Goal: Task Accomplishment & Management: Manage account settings

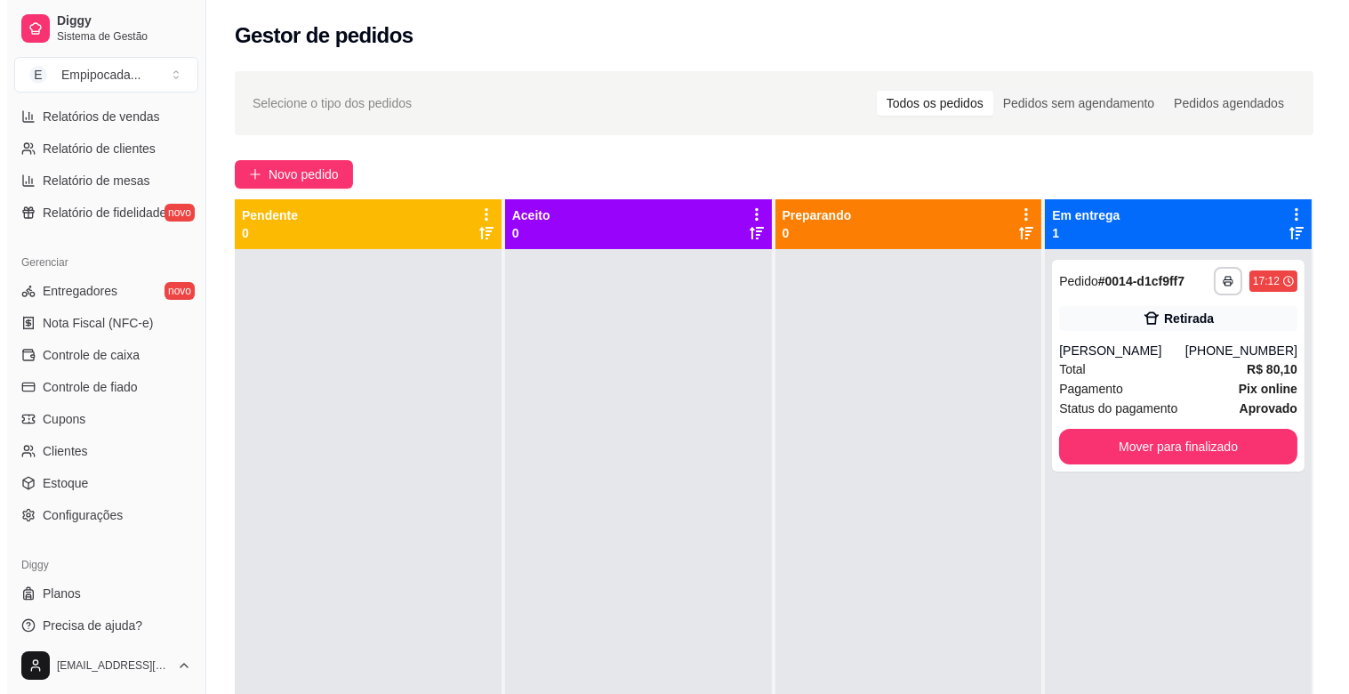
scroll to position [584, 0]
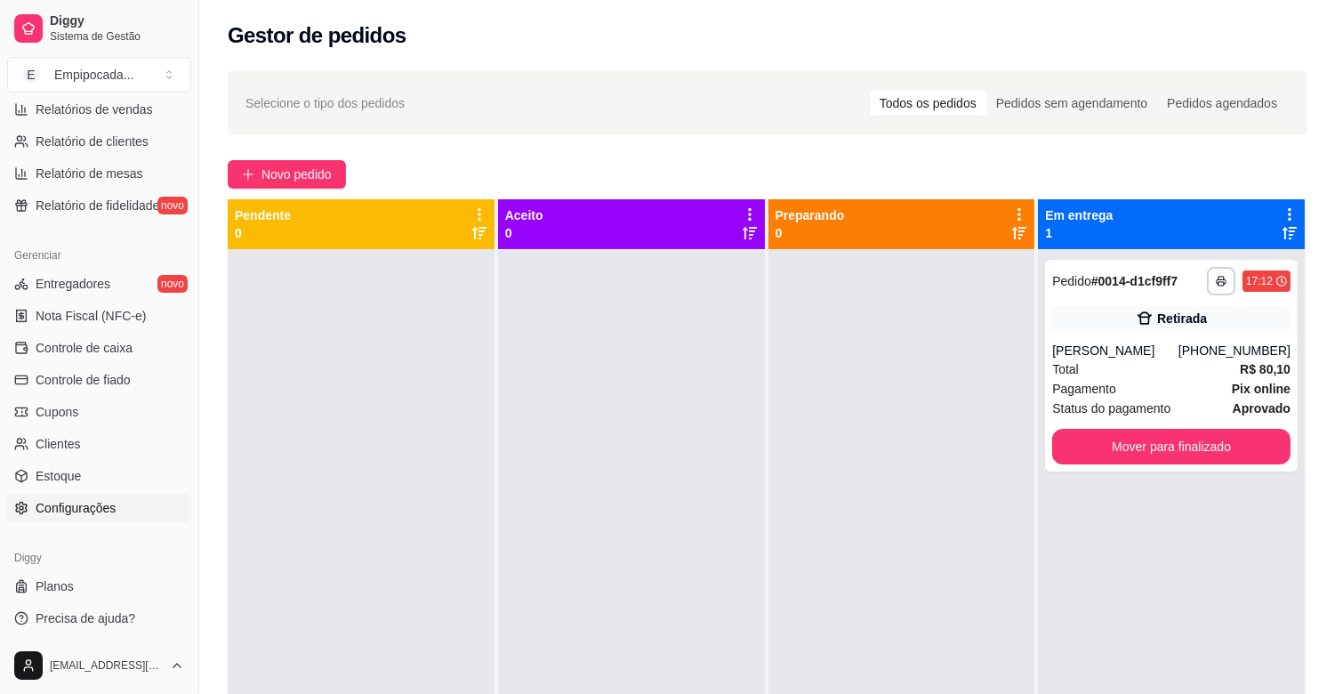
click at [90, 511] on span "Configurações" at bounding box center [76, 508] width 80 height 18
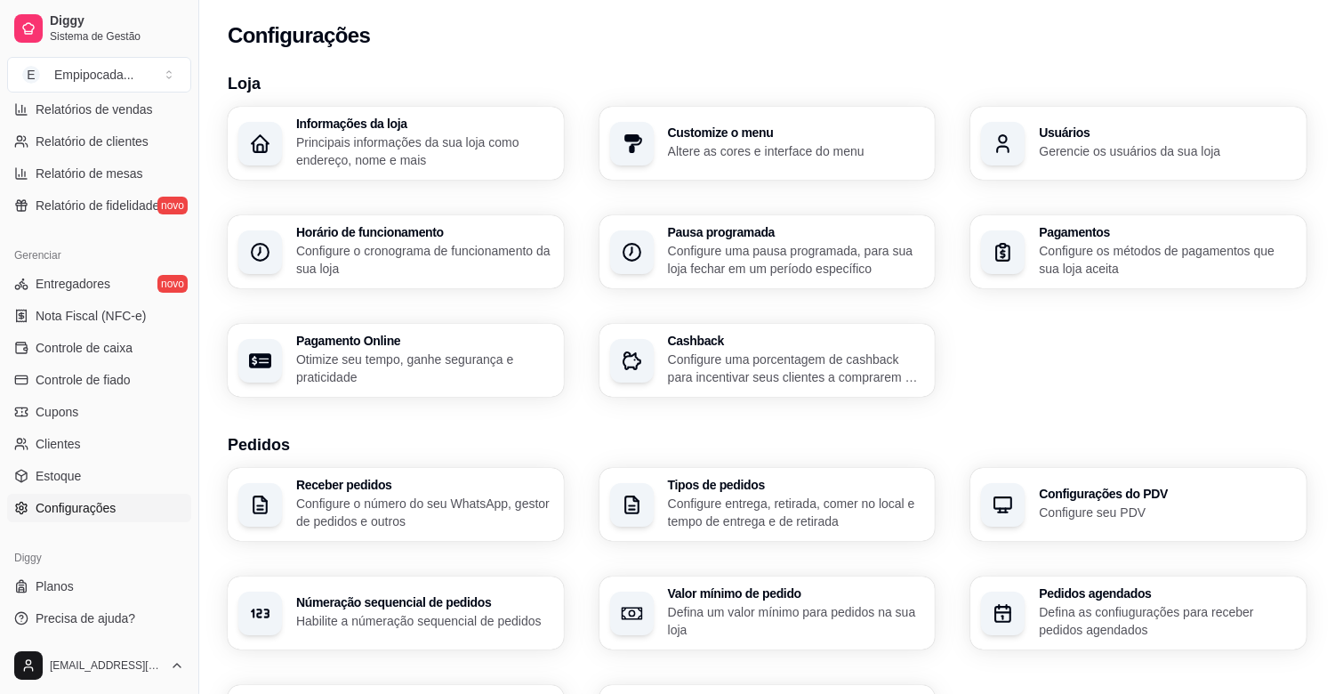
click at [352, 246] on p "Configure o cronograma de funcionamento da sua loja" at bounding box center [424, 260] width 257 height 36
click at [369, 156] on p "Principais informações da sua loja como endereço, nome e mais" at bounding box center [423, 150] width 249 height 35
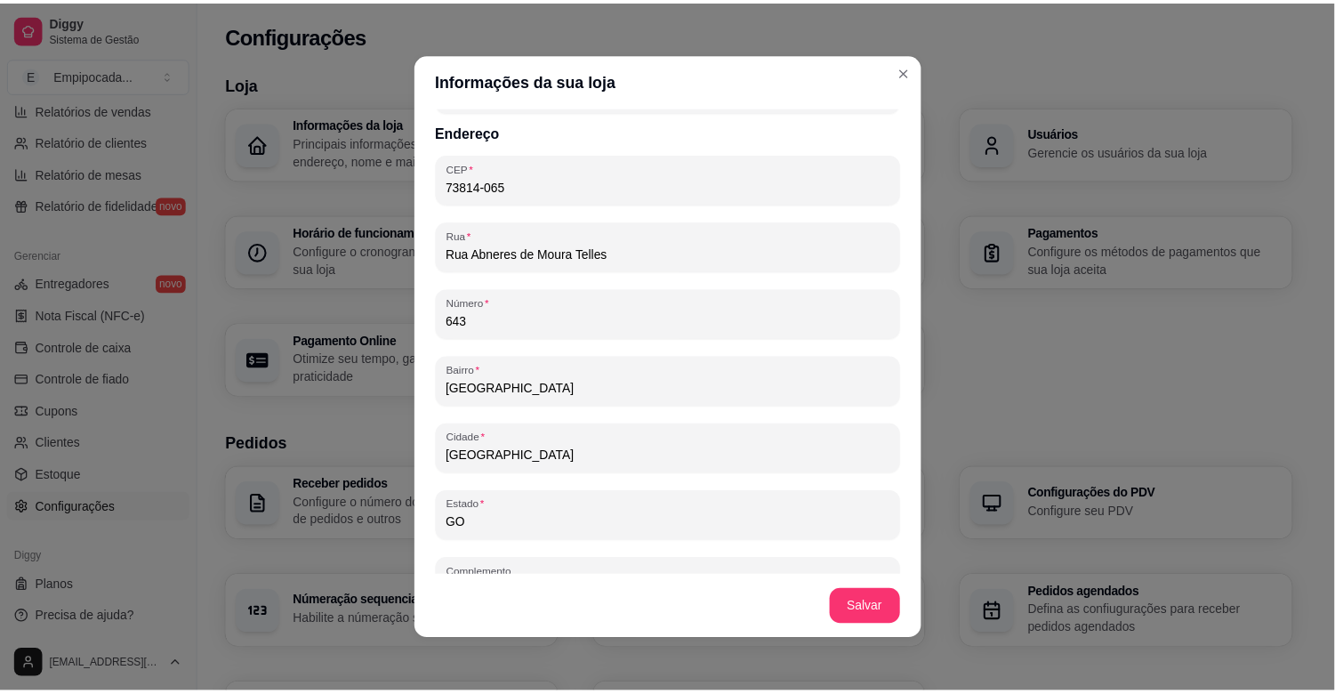
scroll to position [1021, 0]
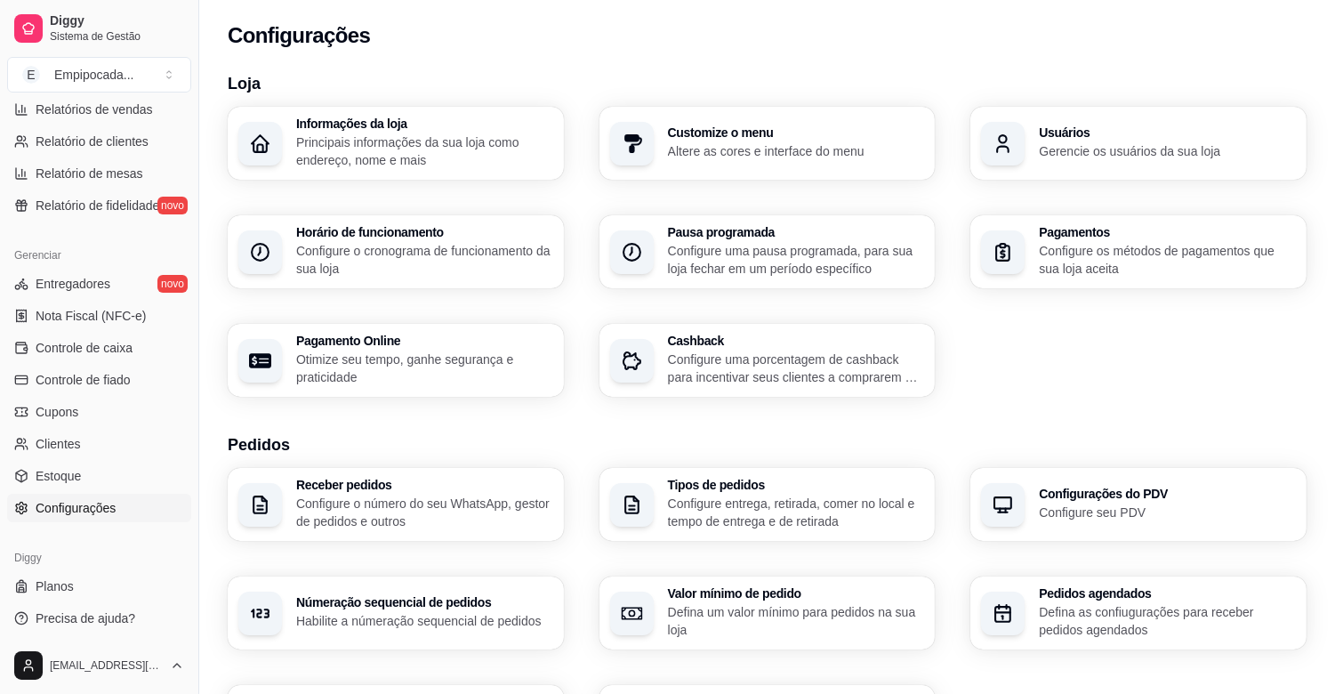
click at [458, 496] on p "Configure o número do seu WhatsApp, gestor de pedidos e outros" at bounding box center [424, 513] width 257 height 36
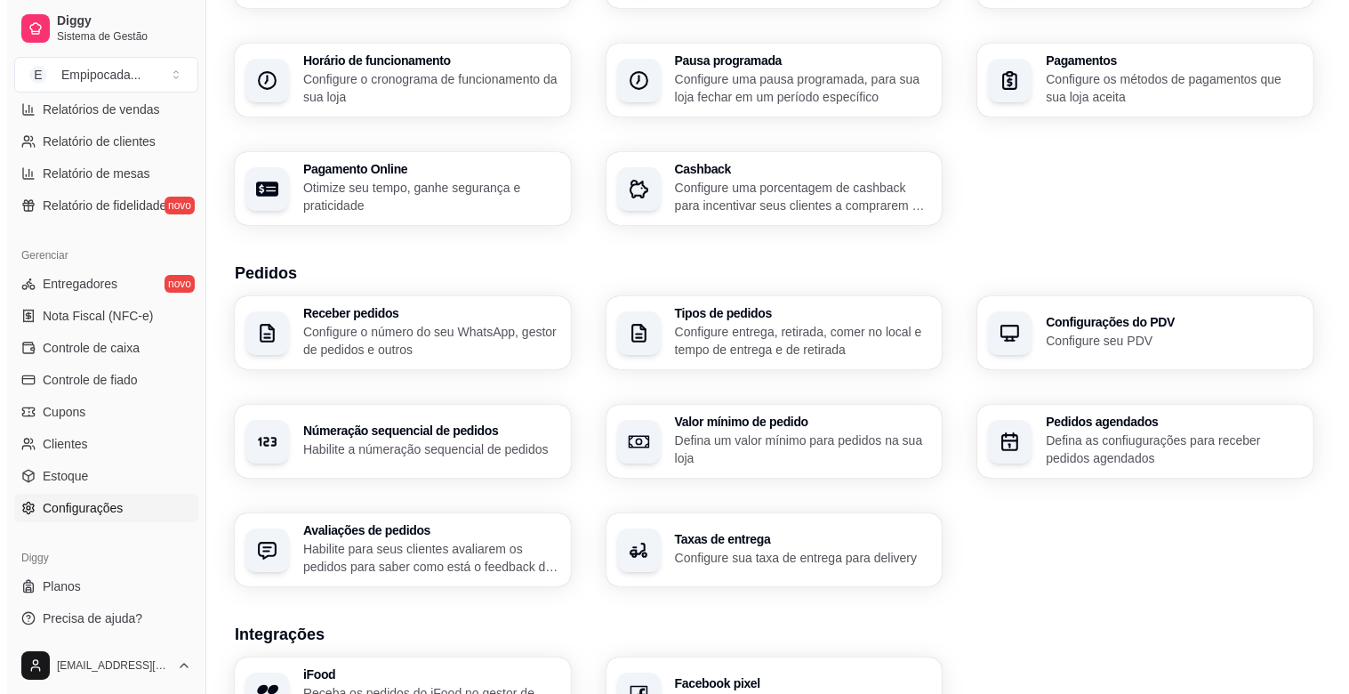
scroll to position [158, 0]
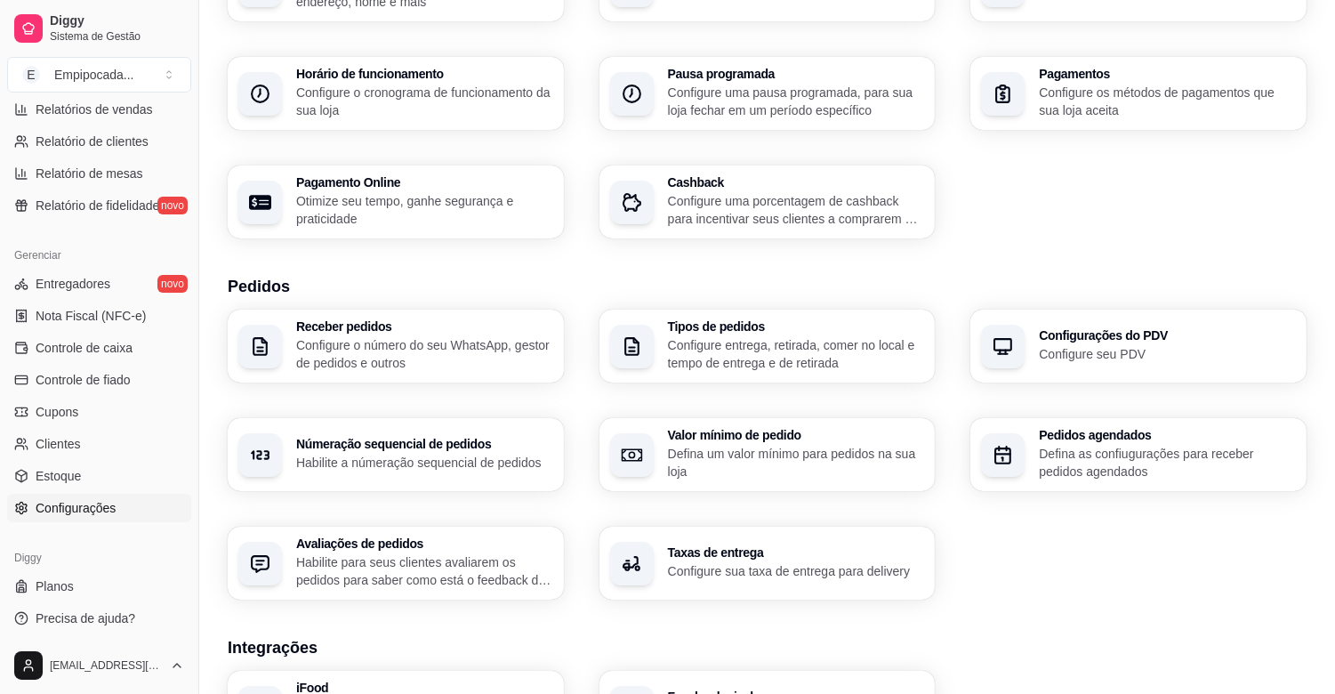
click at [719, 343] on p "Configure entrega, retirada, comer no local e tempo de entrega e de retirada" at bounding box center [796, 354] width 257 height 36
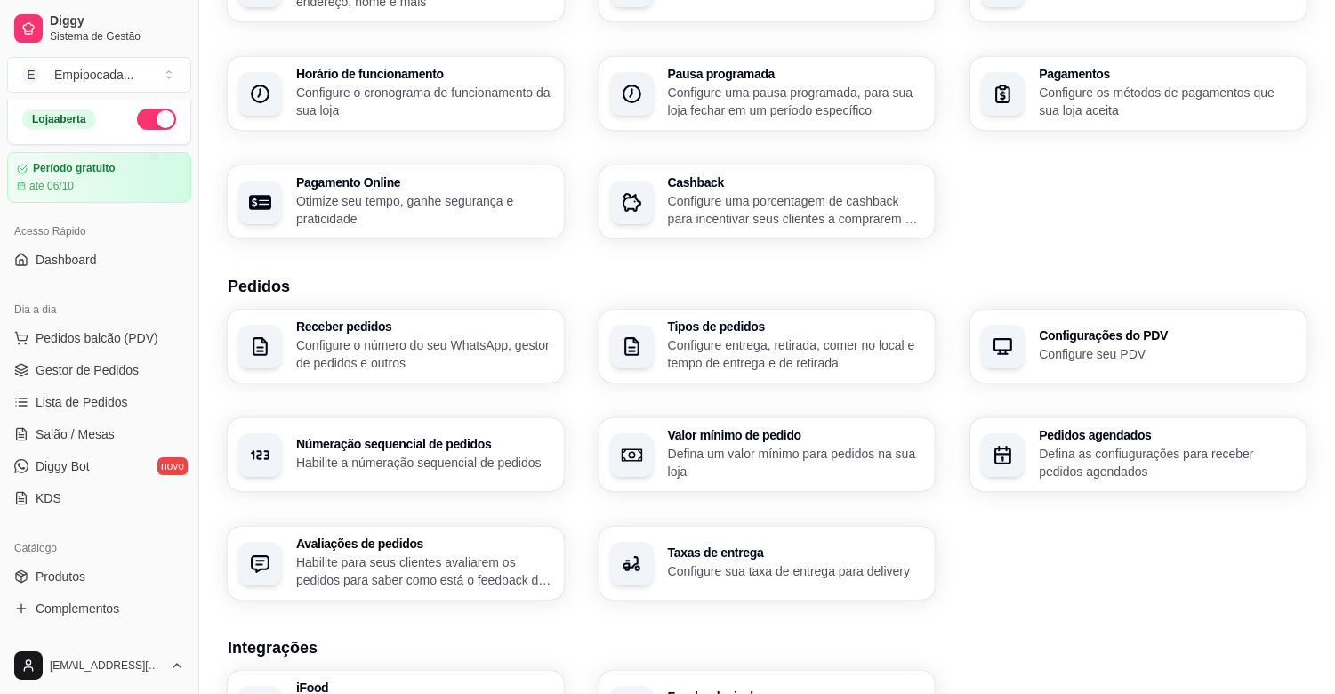
scroll to position [0, 0]
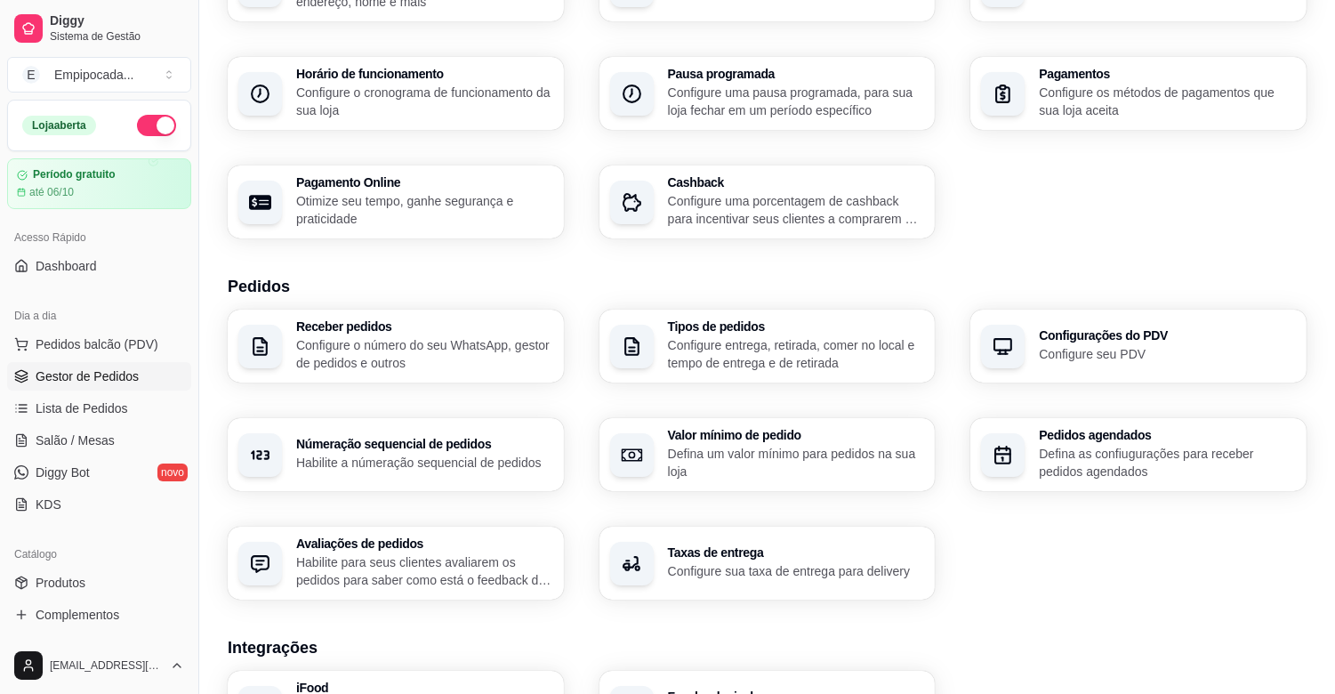
click at [60, 374] on span "Gestor de Pedidos" at bounding box center [87, 376] width 103 height 18
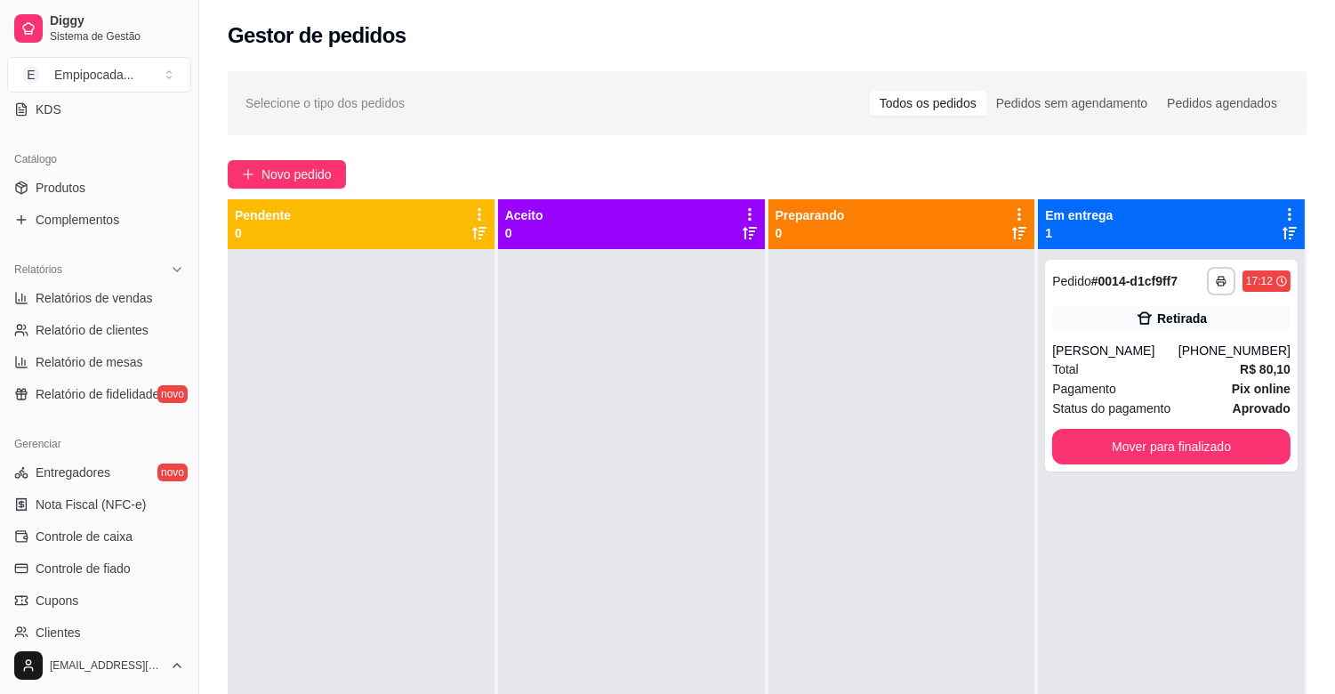
scroll to position [585, 0]
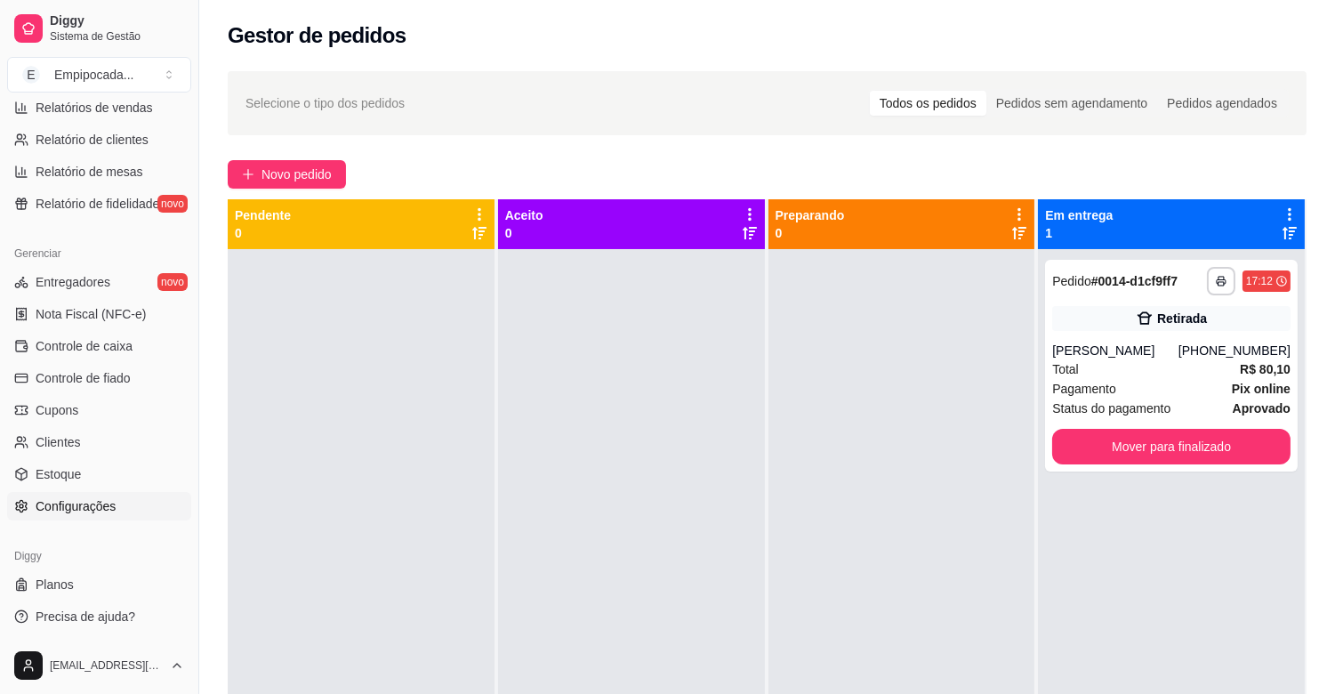
click at [101, 514] on link "Configurações" at bounding box center [99, 506] width 184 height 28
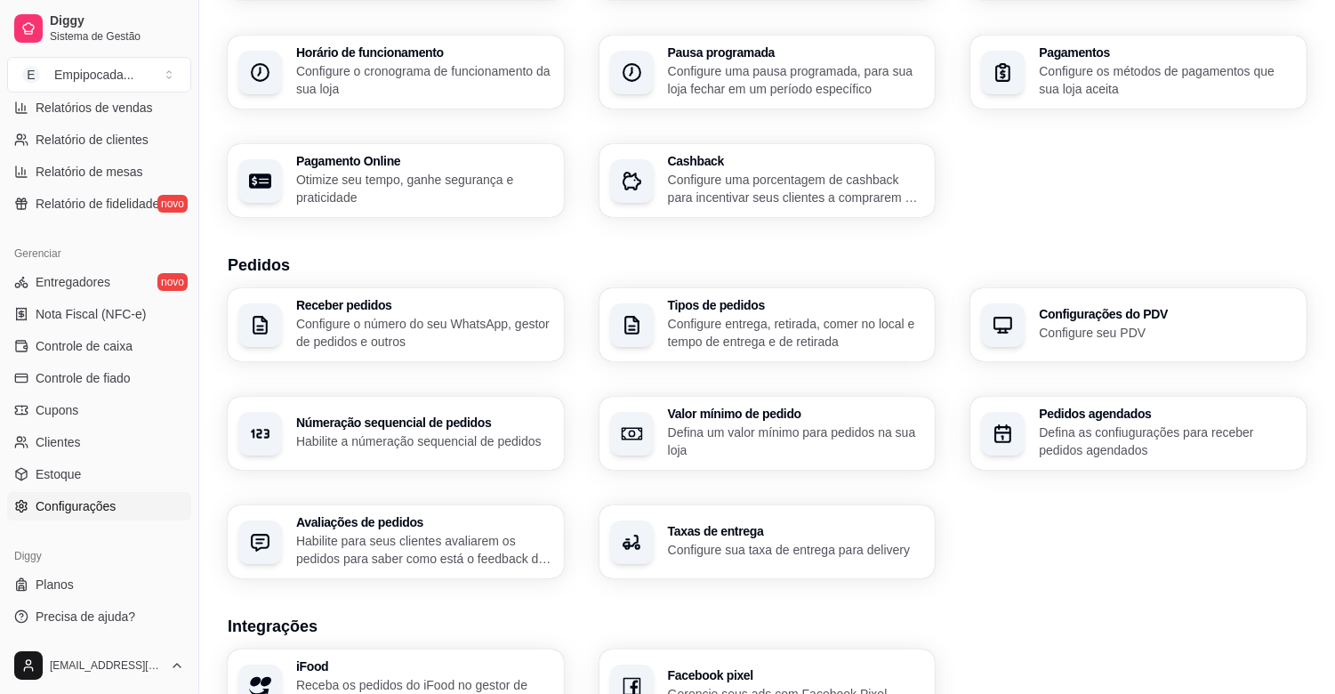
scroll to position [197, 0]
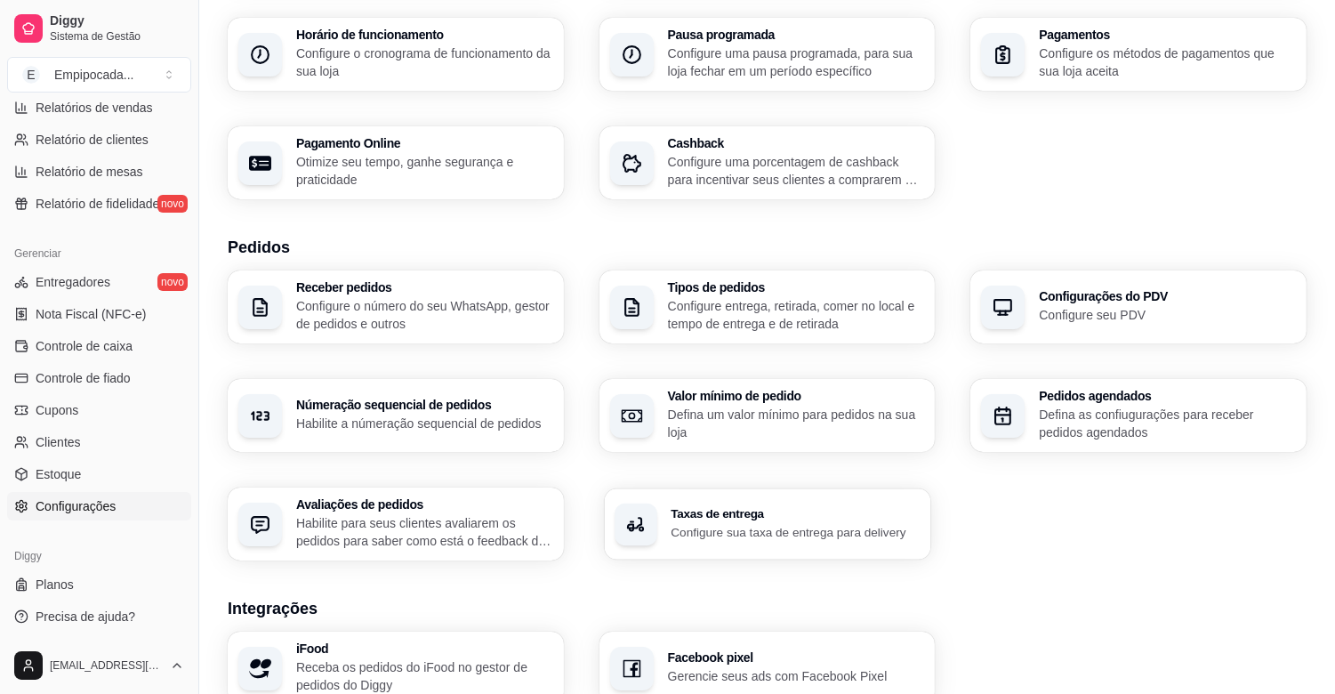
click at [769, 523] on p "Configure sua taxa de entrega para delivery" at bounding box center [795, 531] width 249 height 17
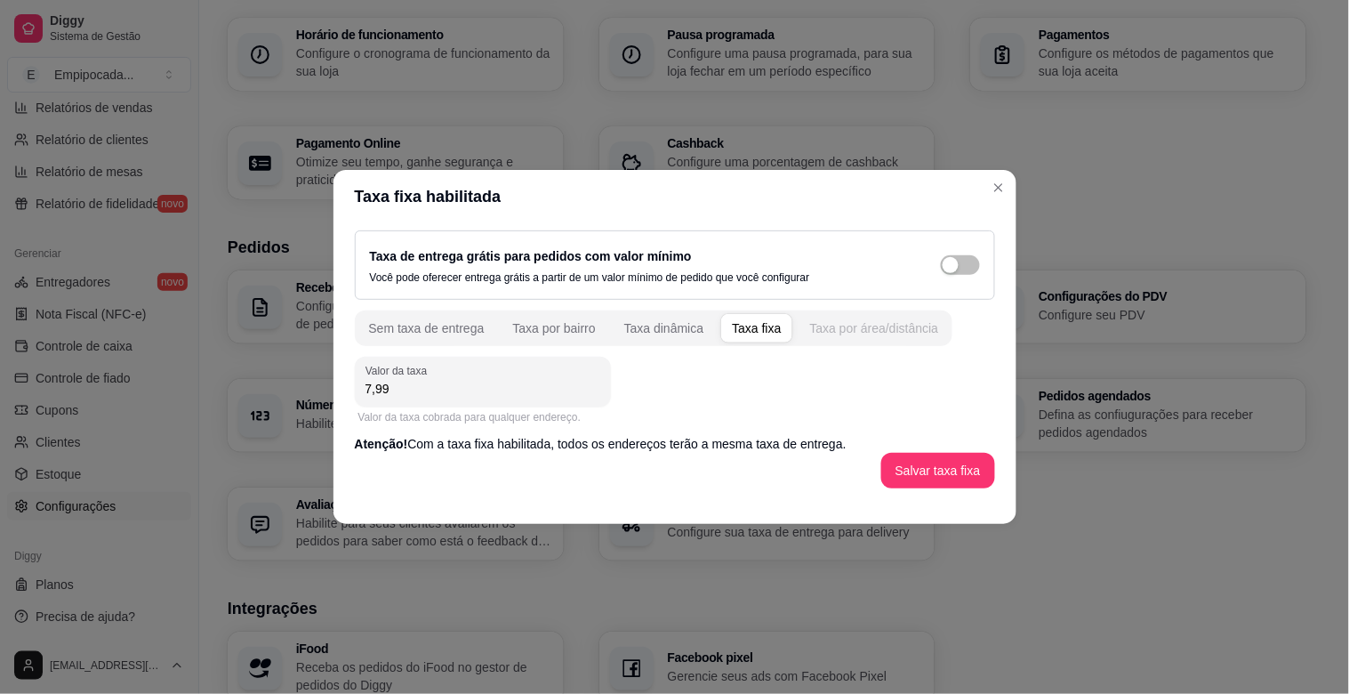
click at [843, 324] on div "Taxa por área/distância" at bounding box center [874, 328] width 129 height 18
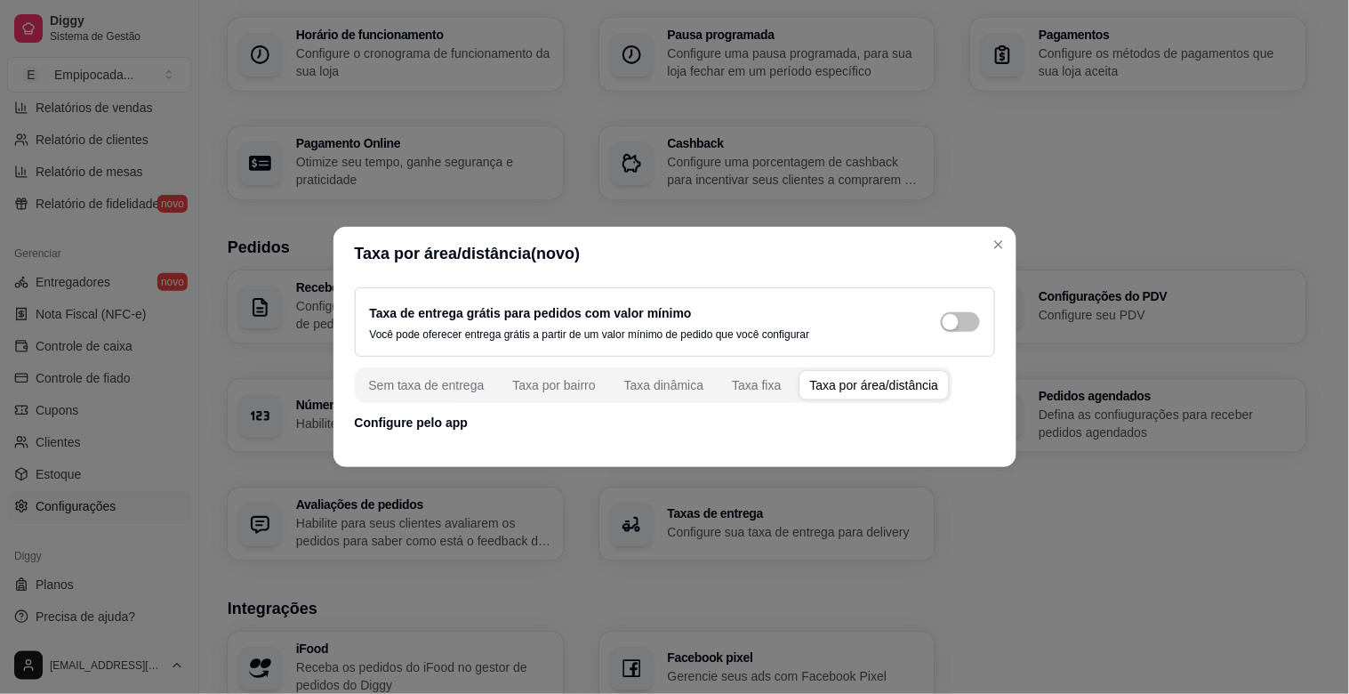
click at [430, 427] on p "Configure pelo app" at bounding box center [675, 423] width 640 height 18
click at [451, 384] on div "Sem taxa de entrega" at bounding box center [427, 385] width 116 height 18
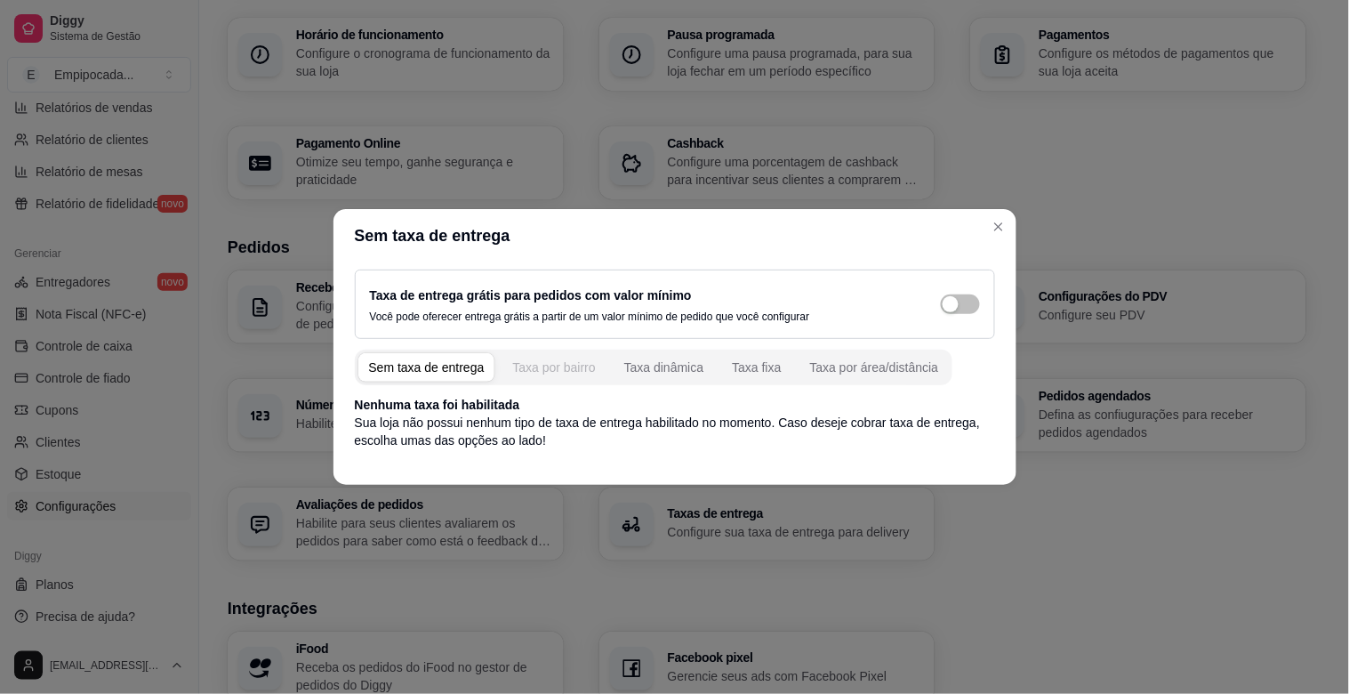
click at [561, 358] on div "Taxa por bairro" at bounding box center [553, 367] width 83 height 18
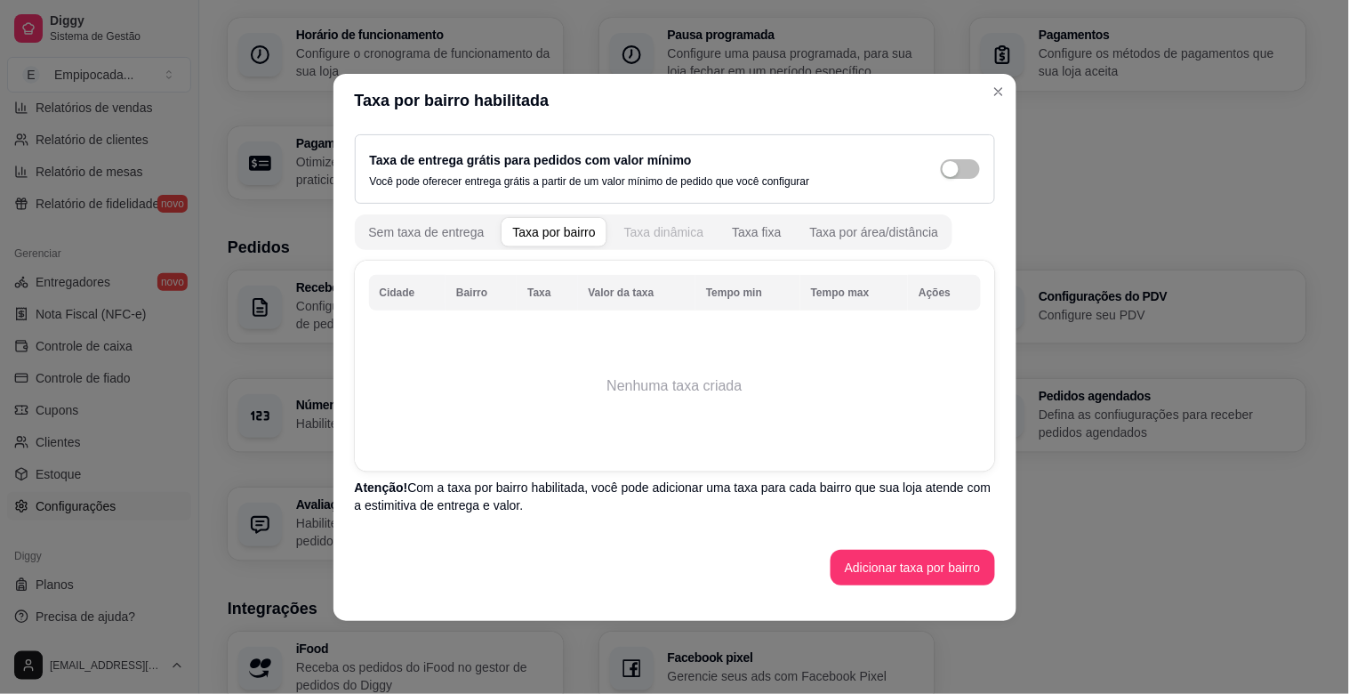
click at [664, 236] on div "Taxa dinâmica" at bounding box center [664, 232] width 80 height 18
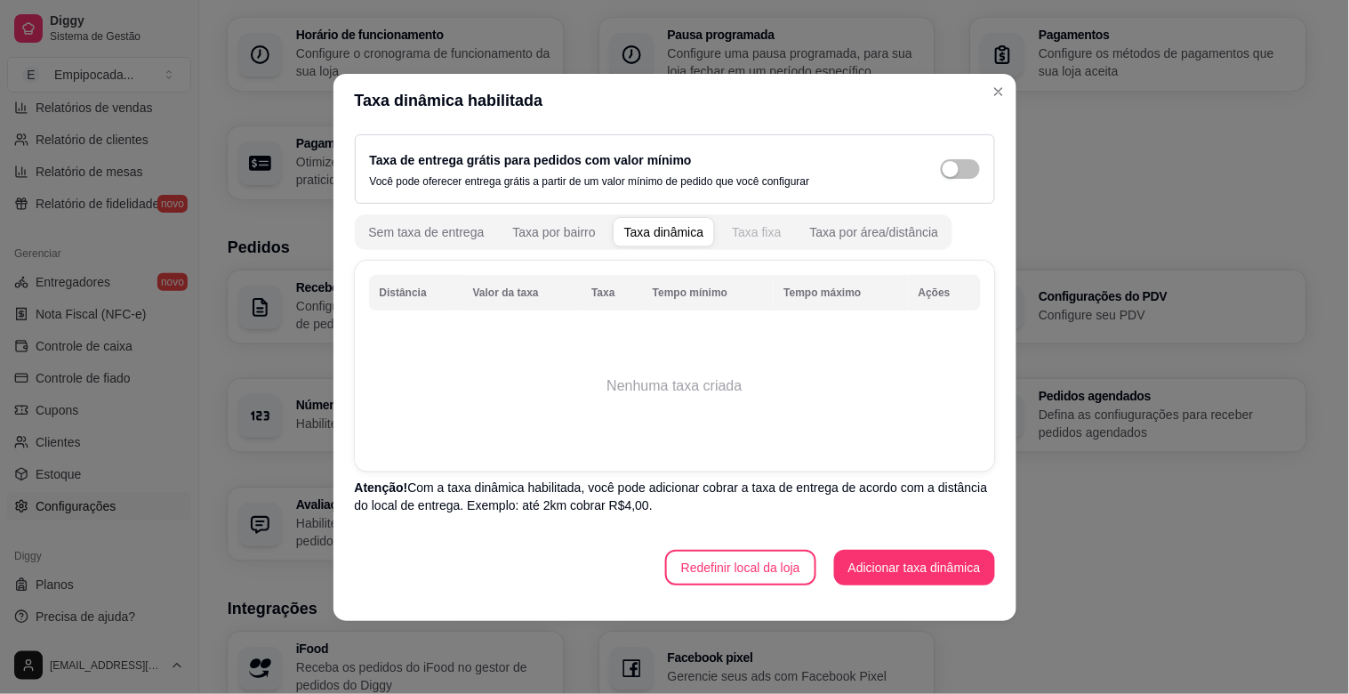
click at [745, 236] on div "Taxa fixa" at bounding box center [756, 232] width 49 height 18
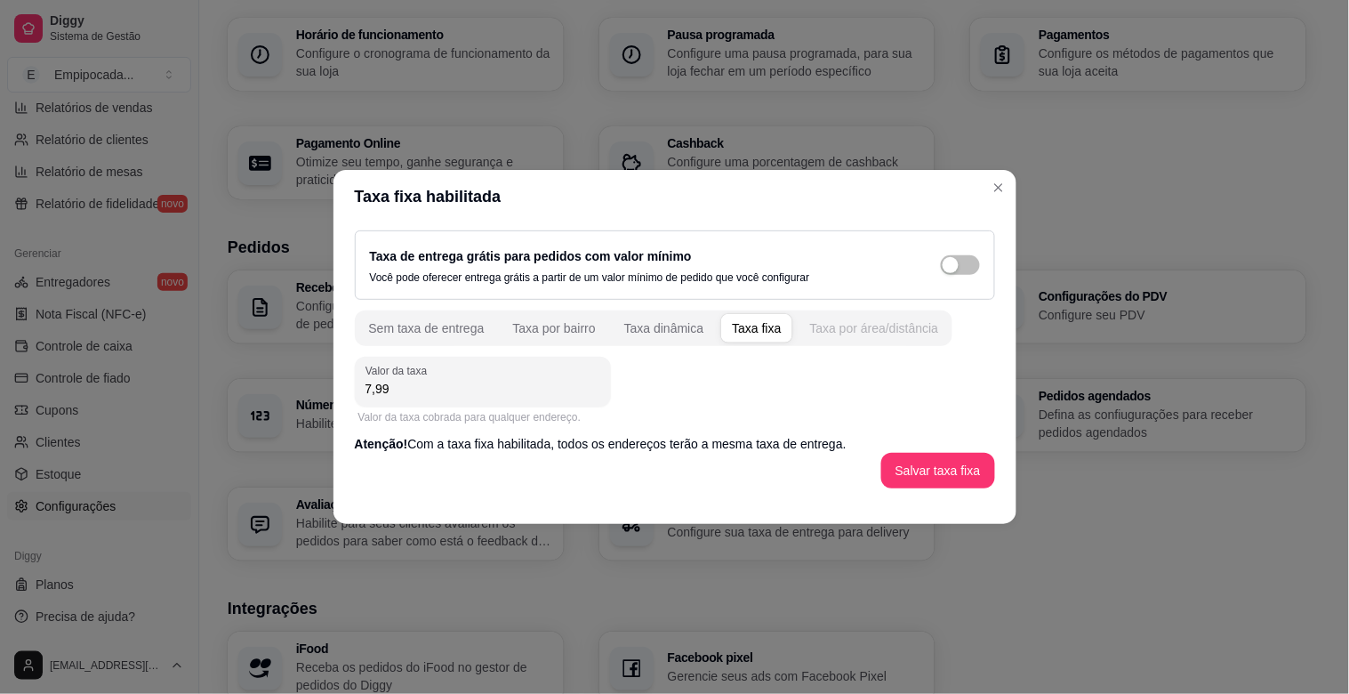
click at [834, 335] on div "Taxa por área/distância" at bounding box center [874, 328] width 129 height 18
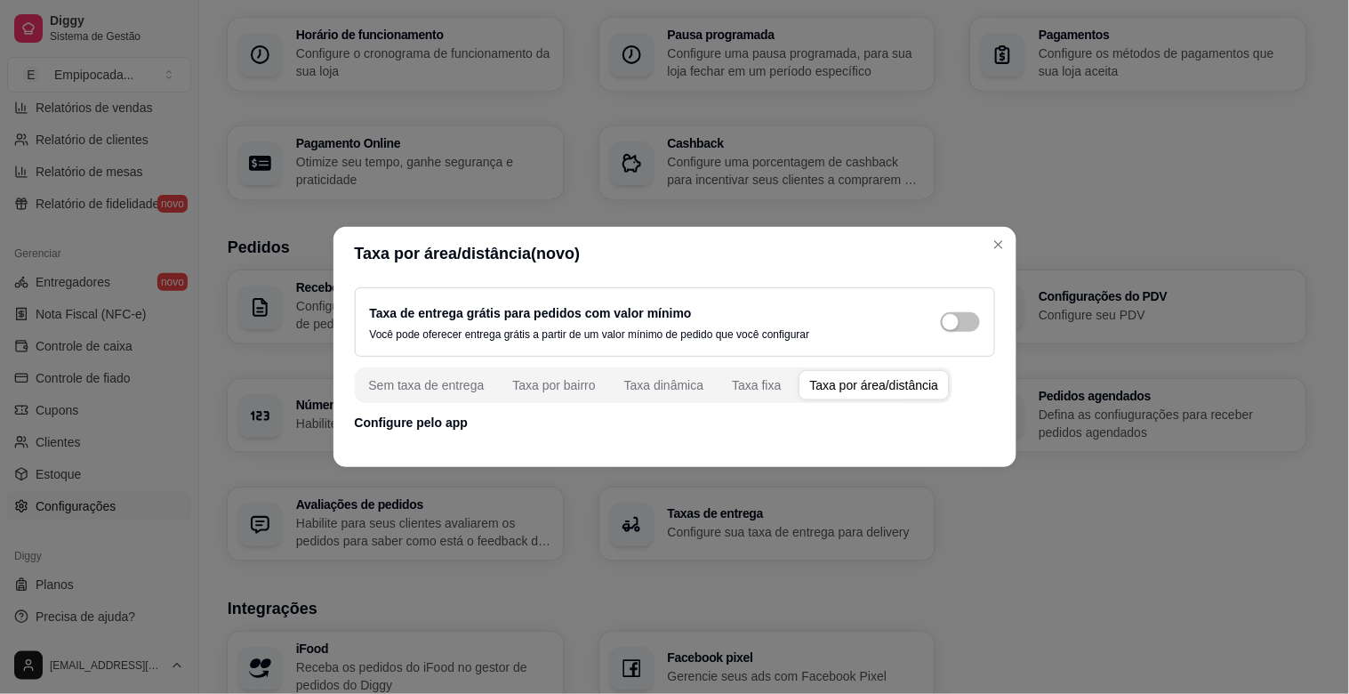
click at [420, 439] on footer at bounding box center [675, 453] width 683 height 28
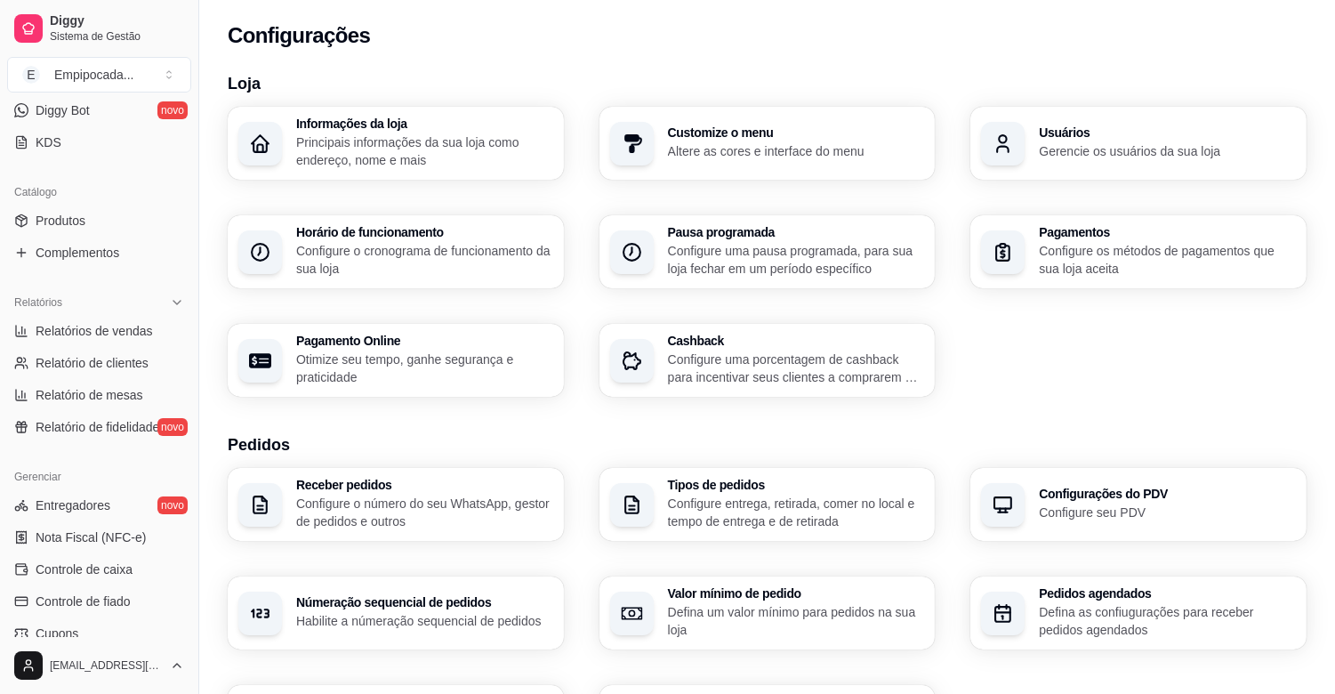
scroll to position [92, 0]
